Goal: Transaction & Acquisition: Purchase product/service

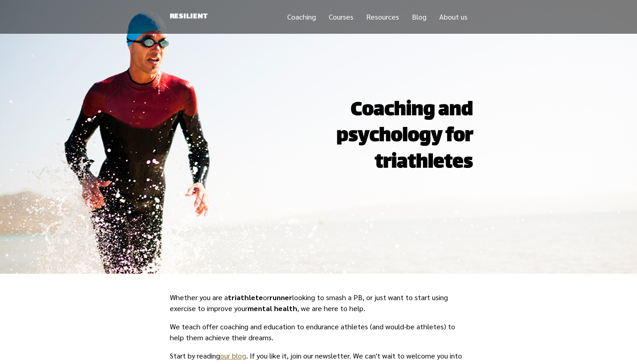
click at [304, 12] on link "Coaching" at bounding box center [301, 17] width 29 height 10
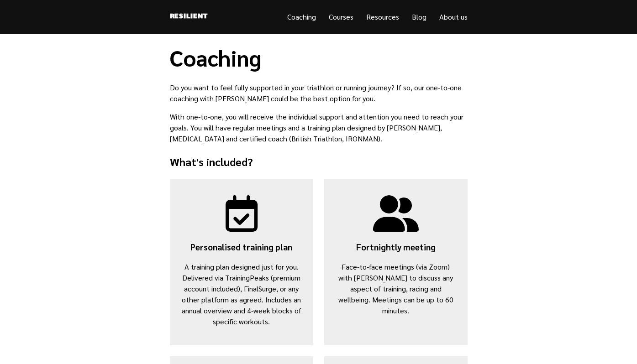
click at [390, 16] on link "Resources" at bounding box center [382, 17] width 33 height 10
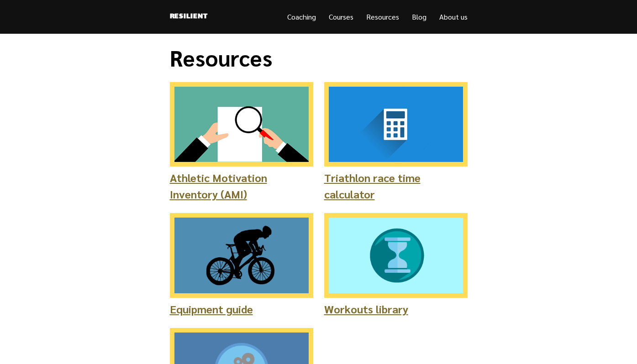
click at [304, 16] on link "Coaching" at bounding box center [301, 17] width 29 height 10
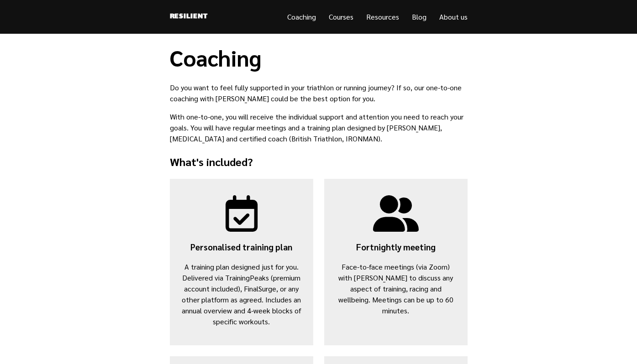
click at [346, 14] on link "Courses" at bounding box center [341, 17] width 25 height 10
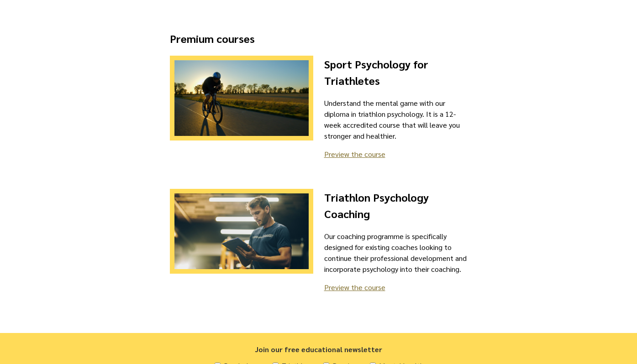
scroll to position [936, 0]
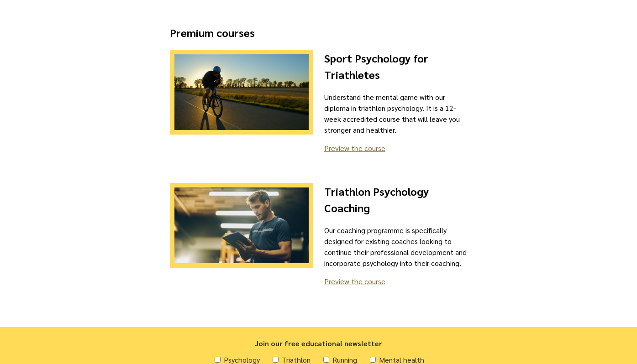
click at [357, 148] on link "Preview the course" at bounding box center [354, 148] width 61 height 10
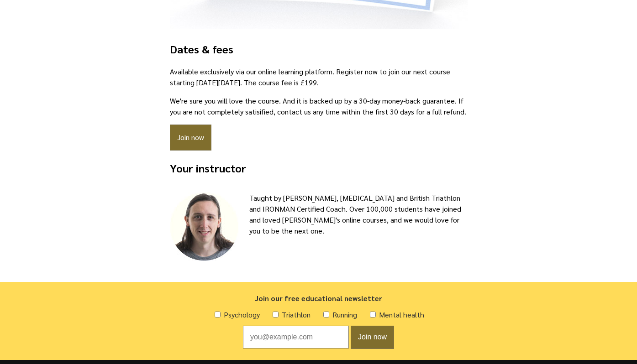
scroll to position [1382, 0]
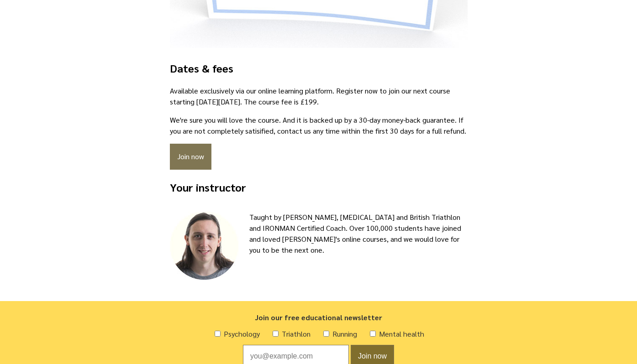
click at [193, 158] on link "Join now" at bounding box center [191, 157] width 42 height 26
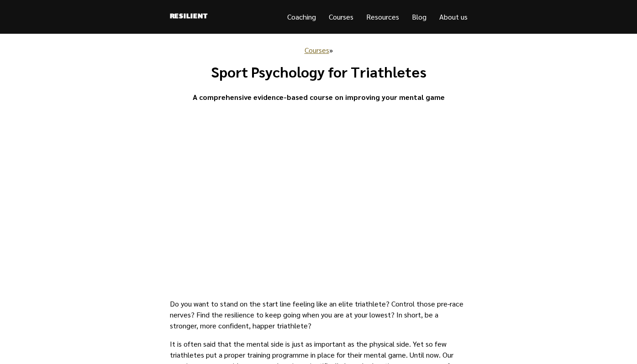
scroll to position [1382, 0]
